Goal: Find specific page/section: Find specific page/section

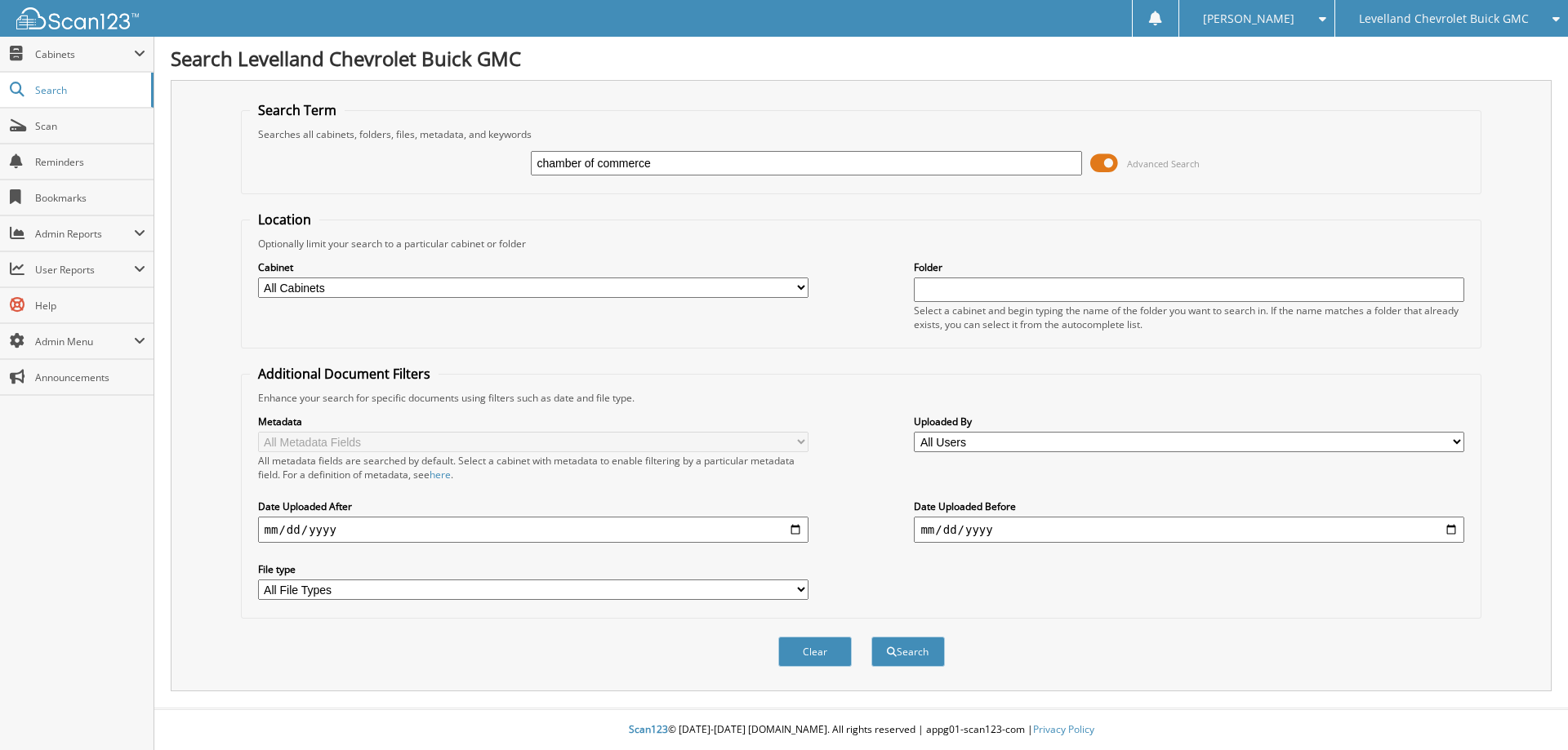
type input "chamber of commerce"
click at [871, 637] on button "Search" at bounding box center [907, 652] width 73 height 30
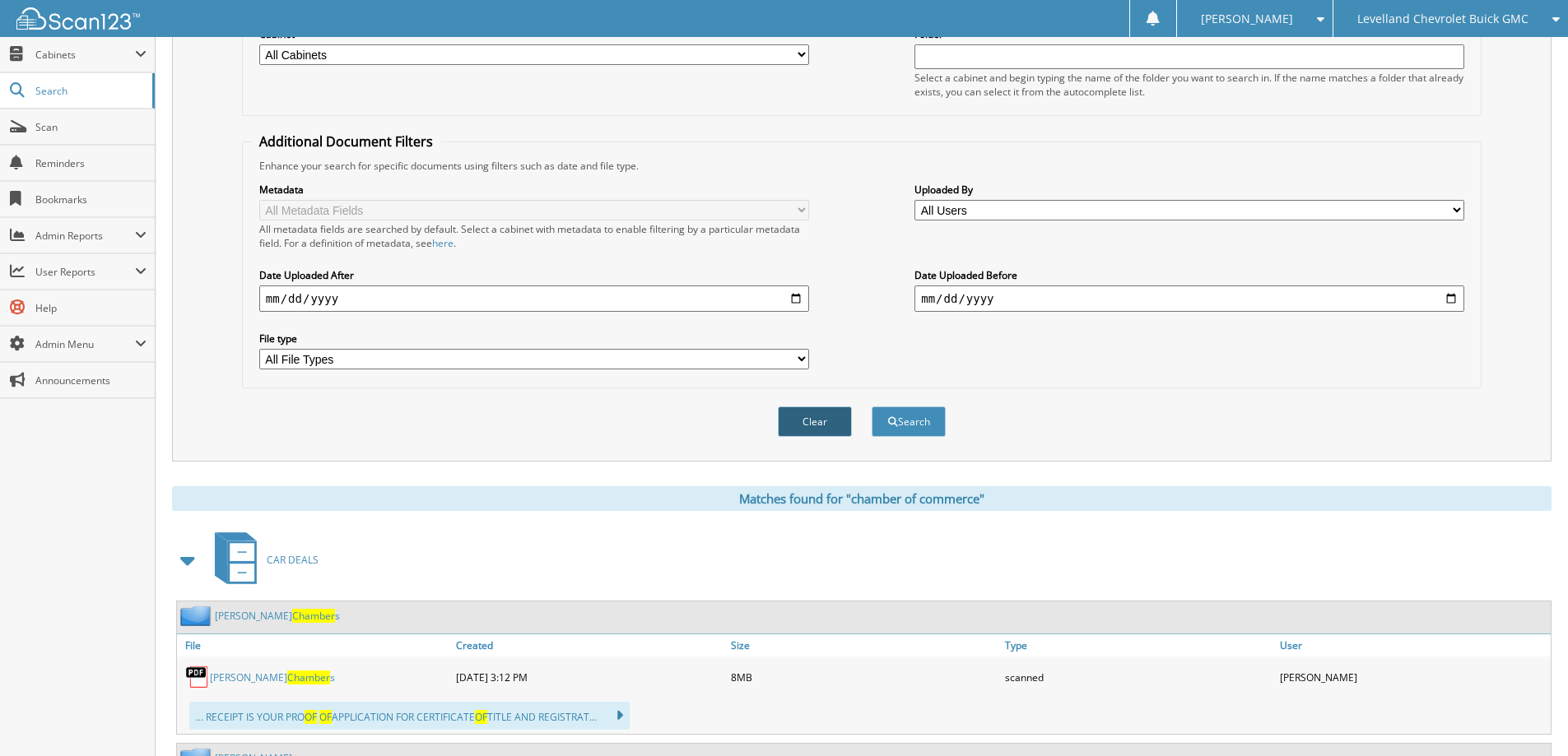
scroll to position [329, 0]
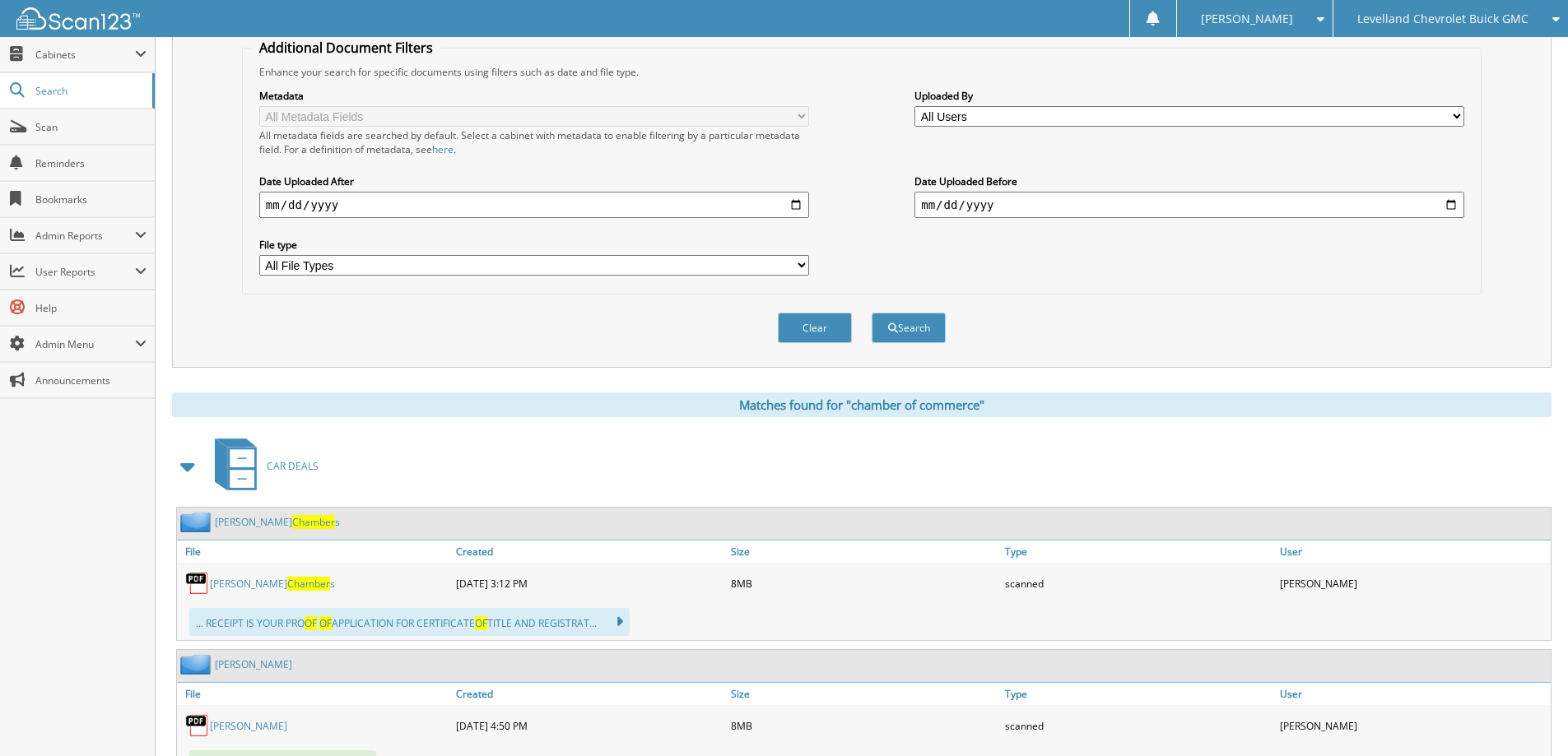
click at [182, 467] on span at bounding box center [188, 466] width 23 height 29
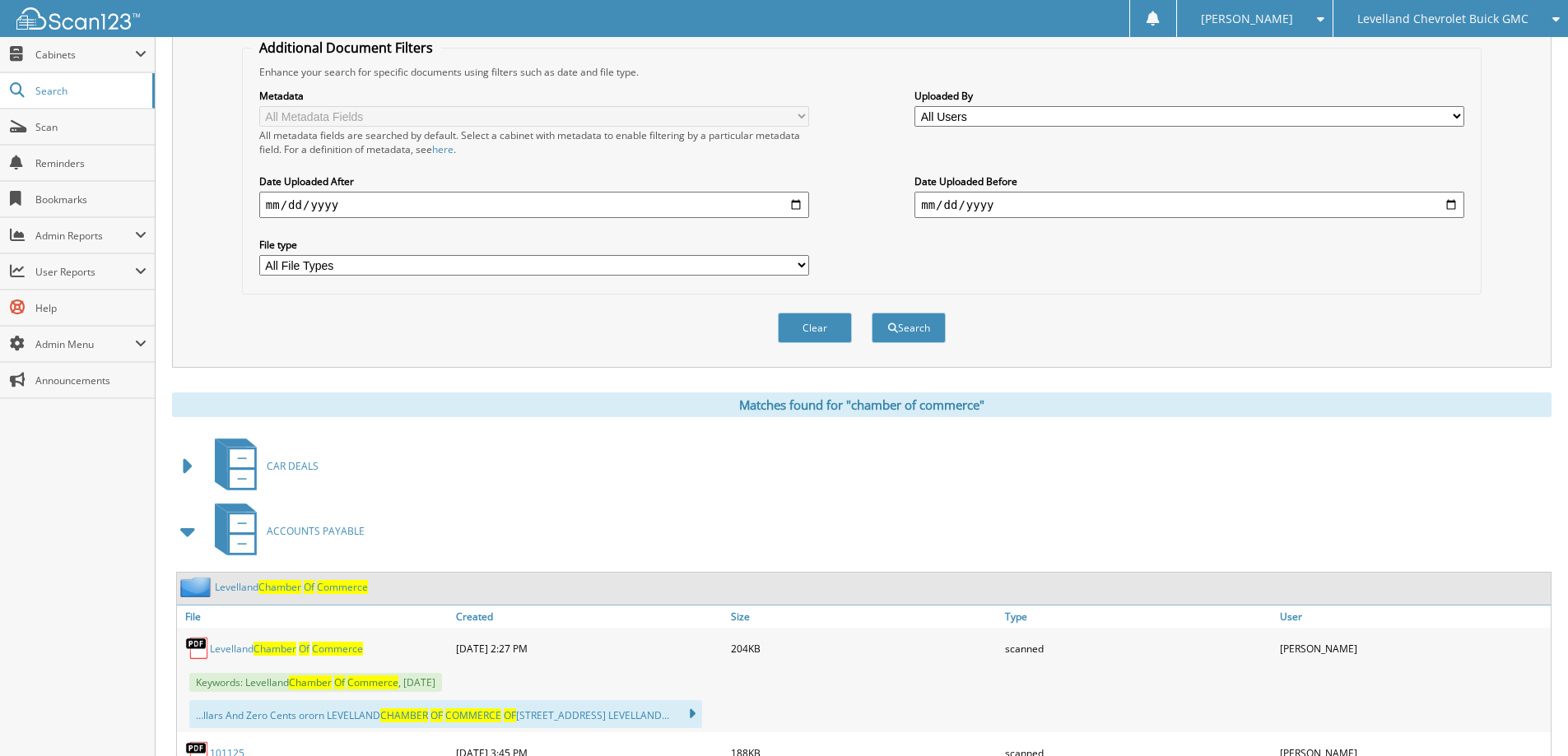
click at [287, 642] on span "Chamber" at bounding box center [275, 649] width 43 height 14
click at [191, 533] on span at bounding box center [188, 531] width 23 height 29
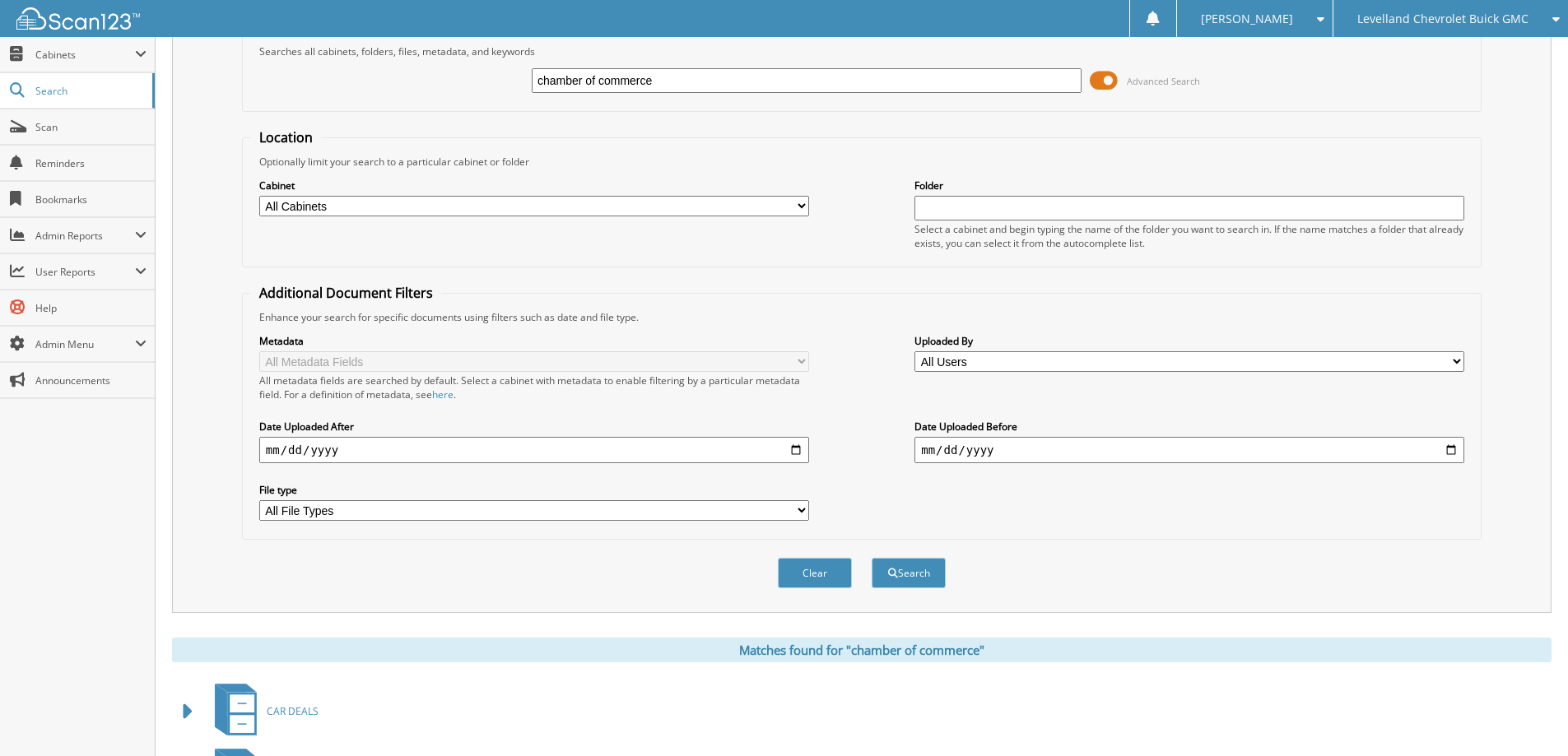
scroll to position [82, 0]
click at [29, 125] on link "Scan" at bounding box center [78, 127] width 155 height 35
